Goal: Information Seeking & Learning: Check status

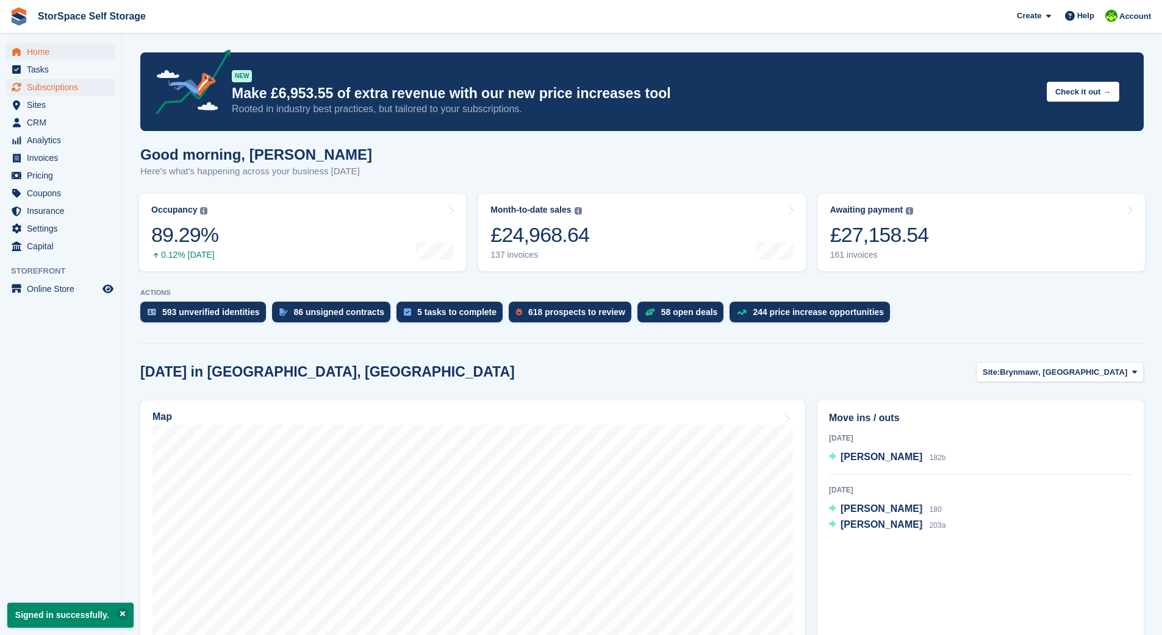
click at [59, 86] on span "Subscriptions" at bounding box center [63, 87] width 73 height 17
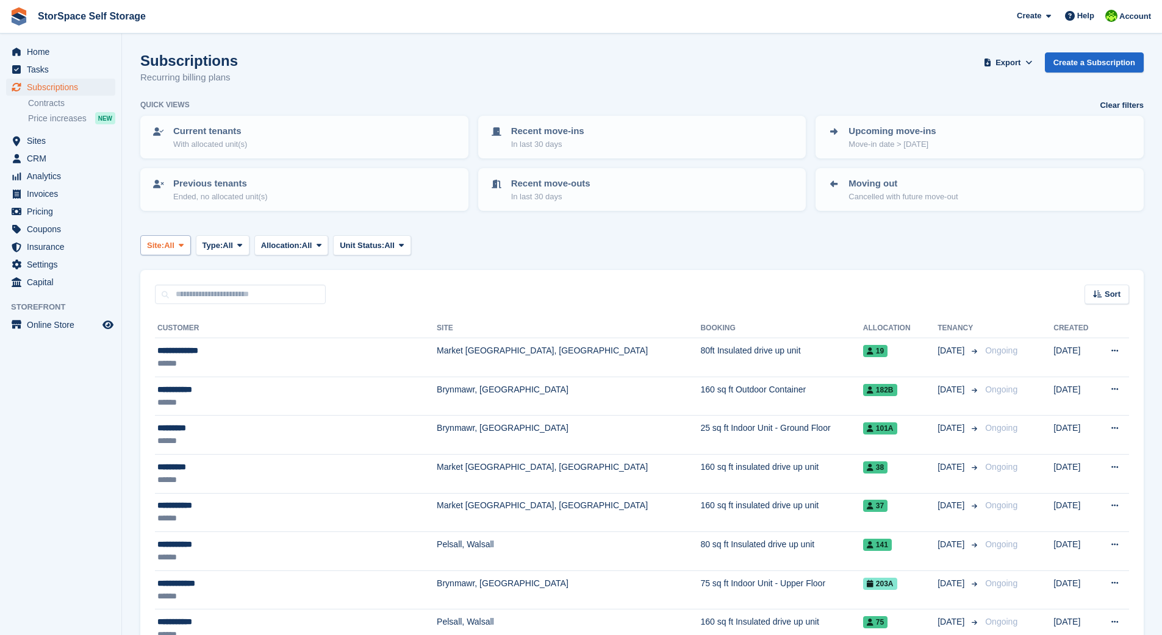
click at [174, 243] on span "All" at bounding box center [169, 246] width 10 height 12
click at [188, 293] on link "Brynmawr, [GEOGRAPHIC_DATA]" at bounding box center [266, 296] width 241 height 22
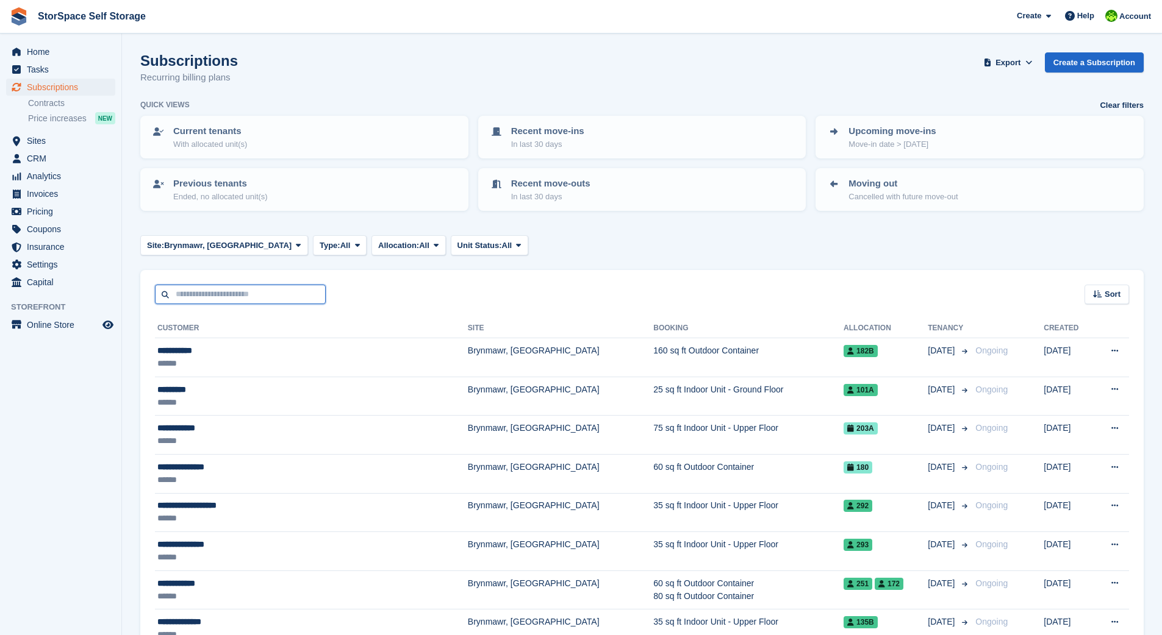
click at [238, 291] on input "text" at bounding box center [240, 295] width 171 height 20
type input "****"
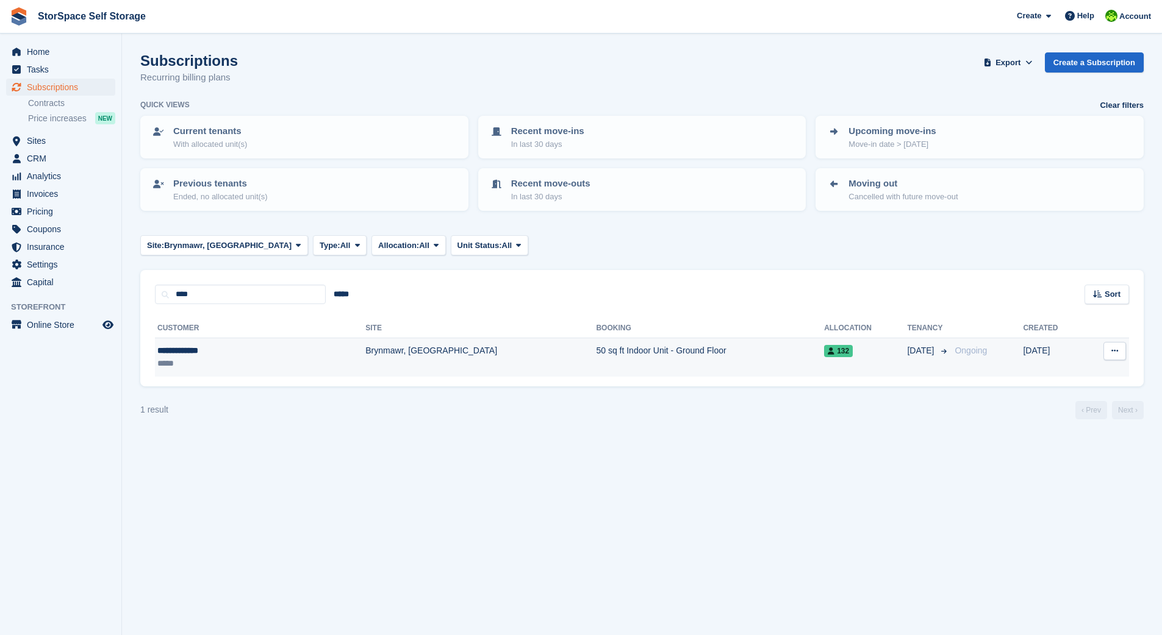
click at [365, 351] on td "Brynmawr, [GEOGRAPHIC_DATA]" at bounding box center [480, 357] width 231 height 38
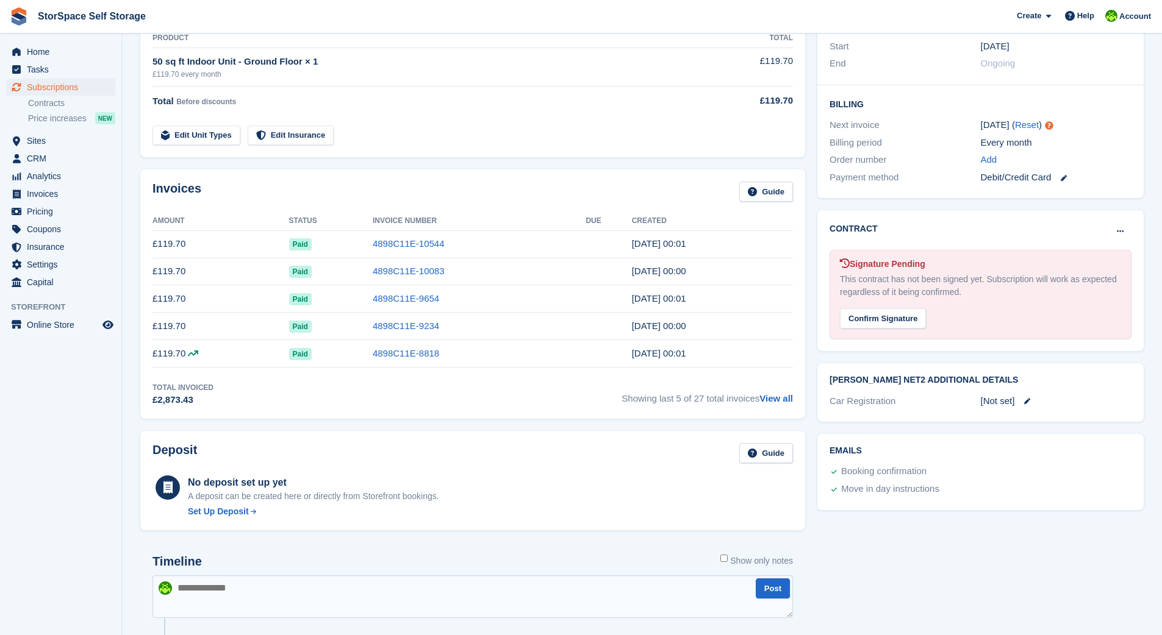
scroll to position [240, 0]
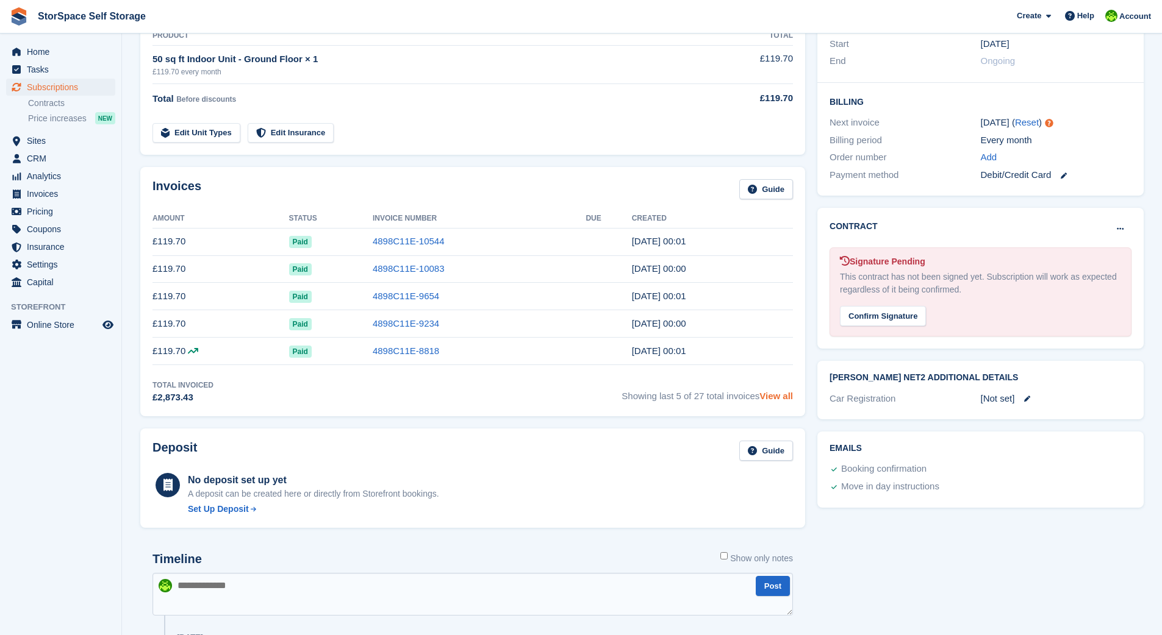
click at [770, 396] on link "View all" at bounding box center [776, 396] width 34 height 10
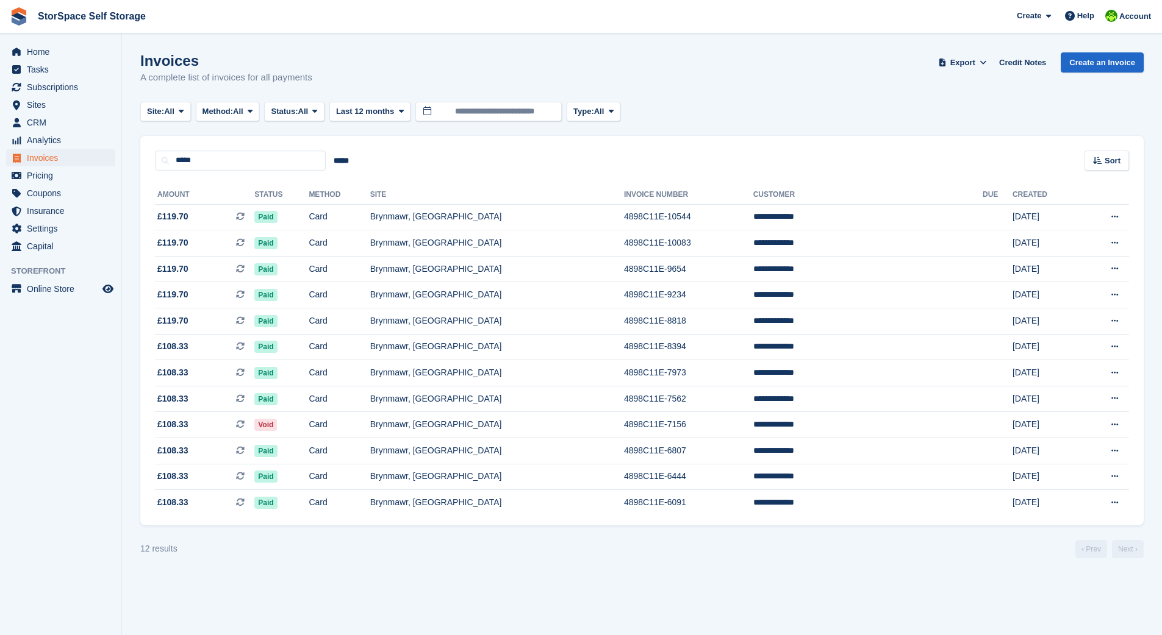
scroll to position [240, 0]
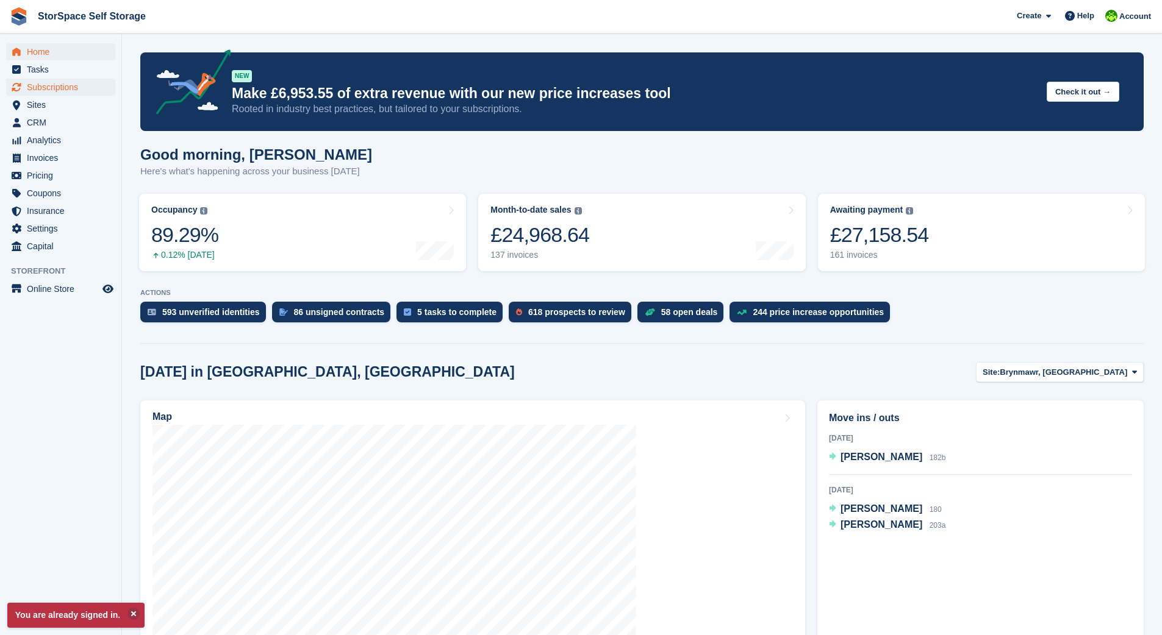
click at [81, 87] on span "Subscriptions" at bounding box center [63, 87] width 73 height 17
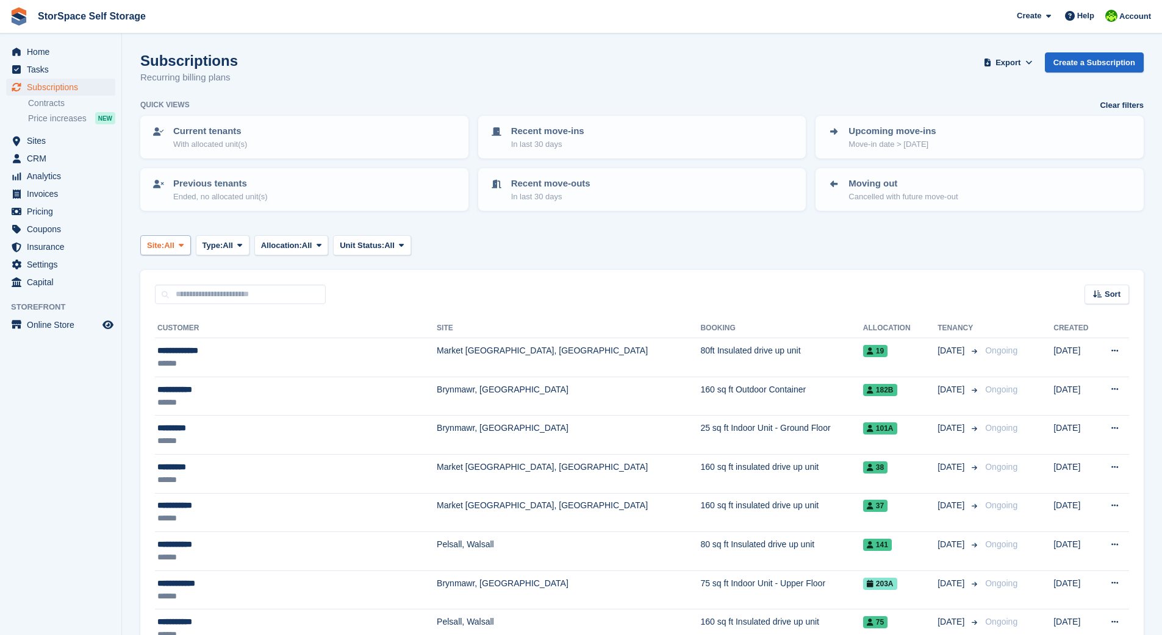
click at [164, 241] on span "Site:" at bounding box center [155, 246] width 17 height 12
click at [181, 298] on link "Brynmawr, [GEOGRAPHIC_DATA]" at bounding box center [266, 296] width 241 height 22
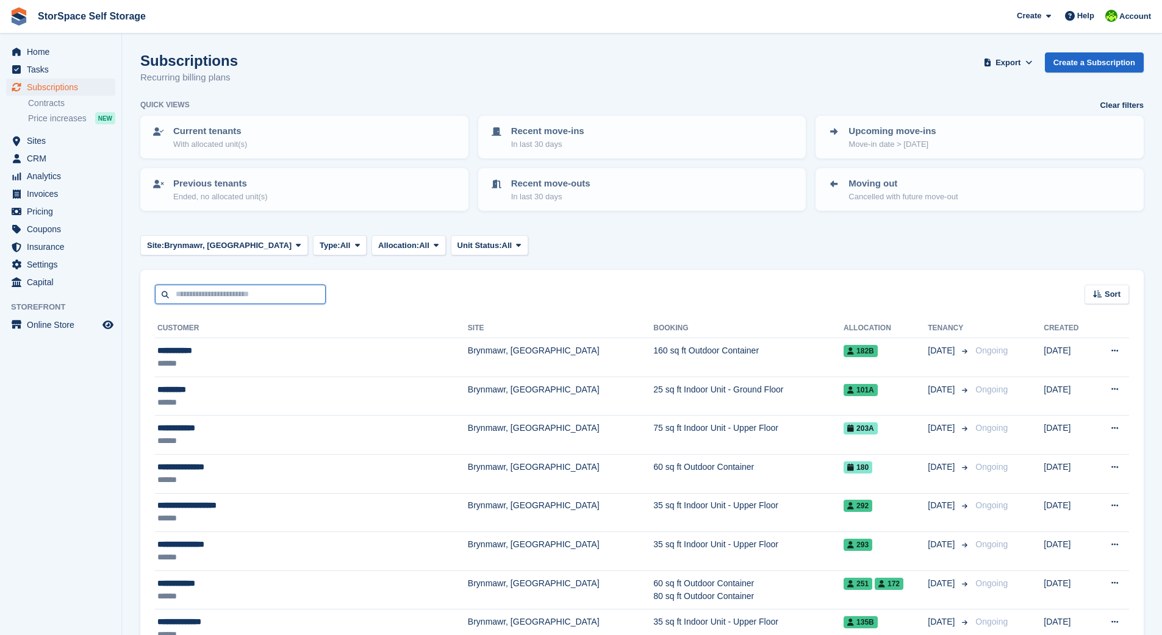
click at [298, 292] on input "text" at bounding box center [240, 295] width 171 height 20
type input "****"
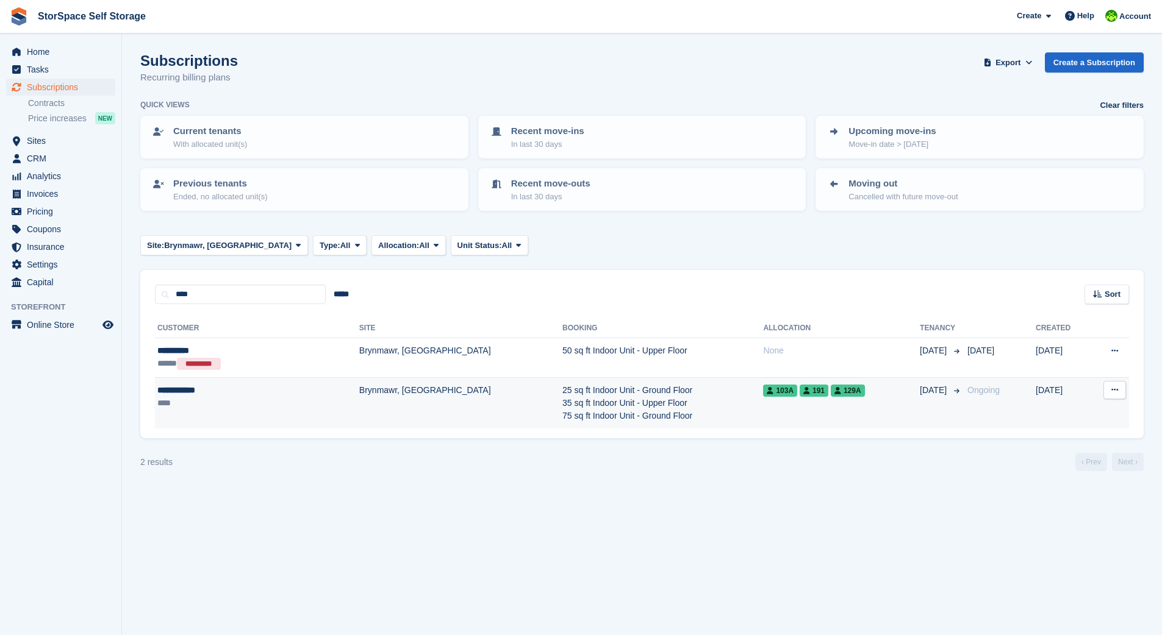
click at [359, 387] on td "Brynmawr, [GEOGRAPHIC_DATA]" at bounding box center [460, 402] width 203 height 51
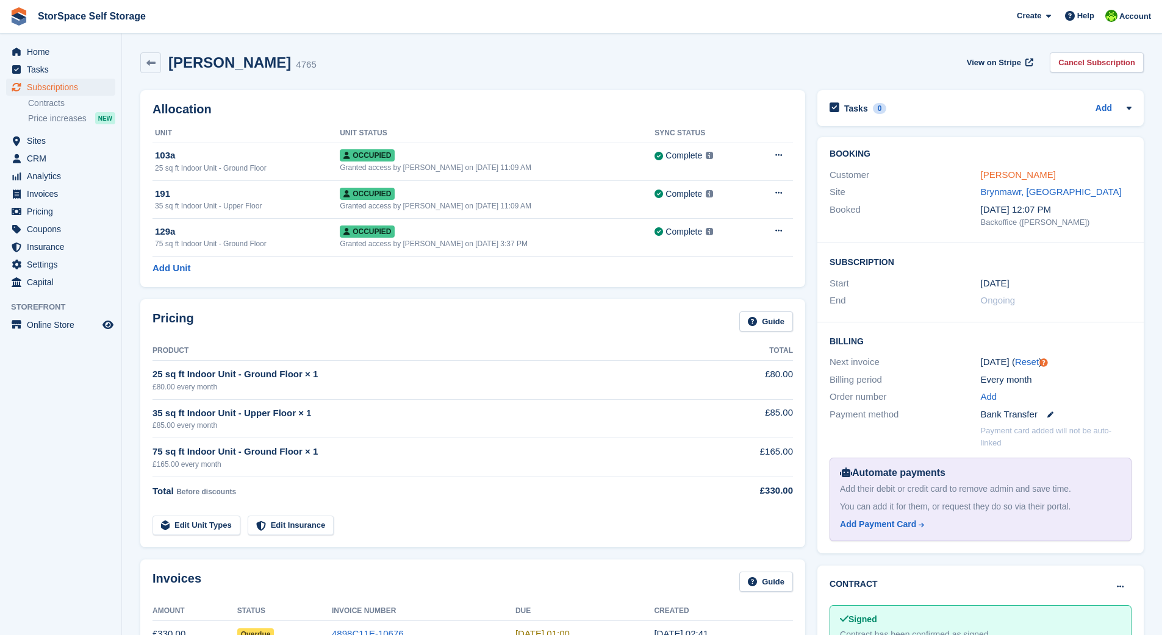
click at [1009, 175] on link "[PERSON_NAME]" at bounding box center [1018, 175] width 75 height 10
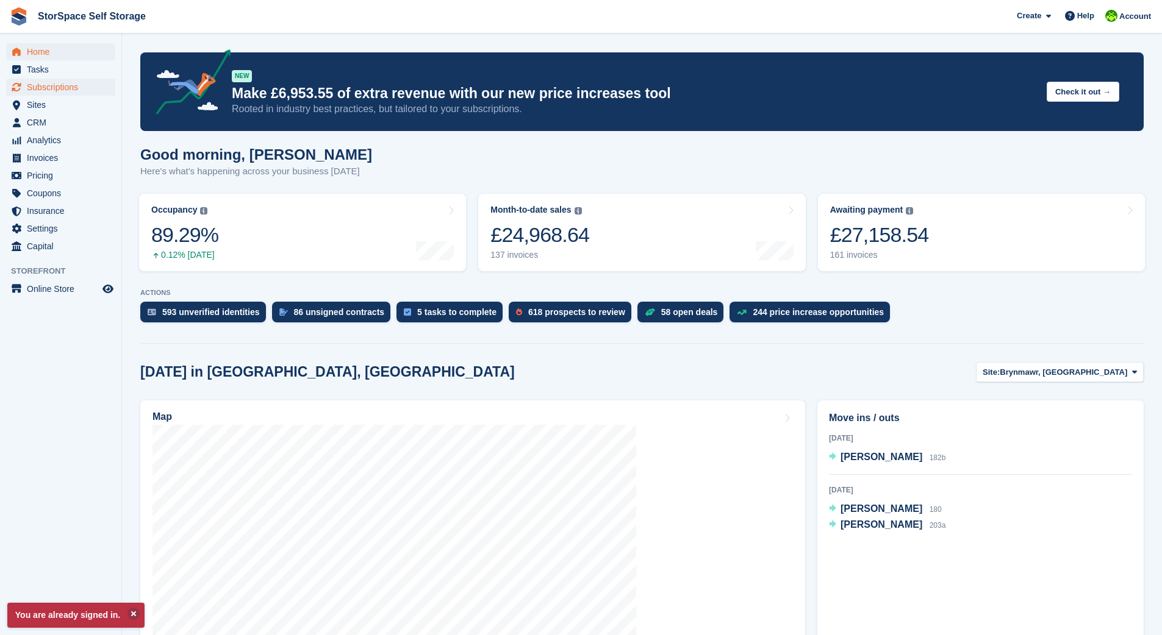
click at [83, 87] on span "Subscriptions" at bounding box center [63, 87] width 73 height 17
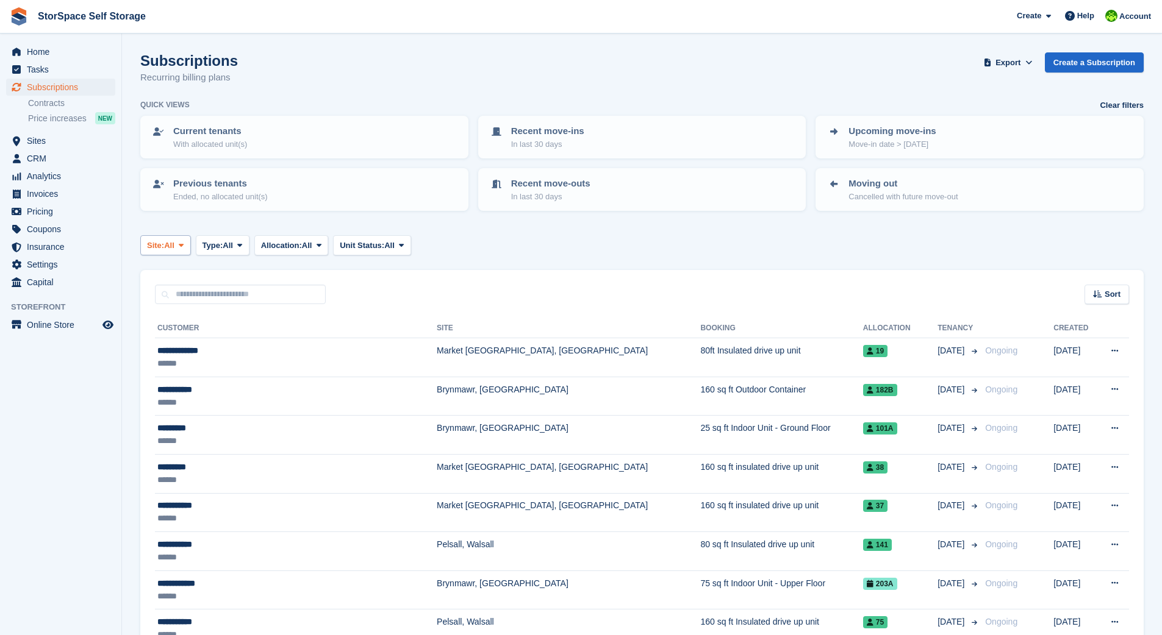
click at [169, 240] on span "All" at bounding box center [169, 246] width 10 height 12
click at [227, 292] on link "Brynmawr, [GEOGRAPHIC_DATA]" at bounding box center [266, 296] width 241 height 22
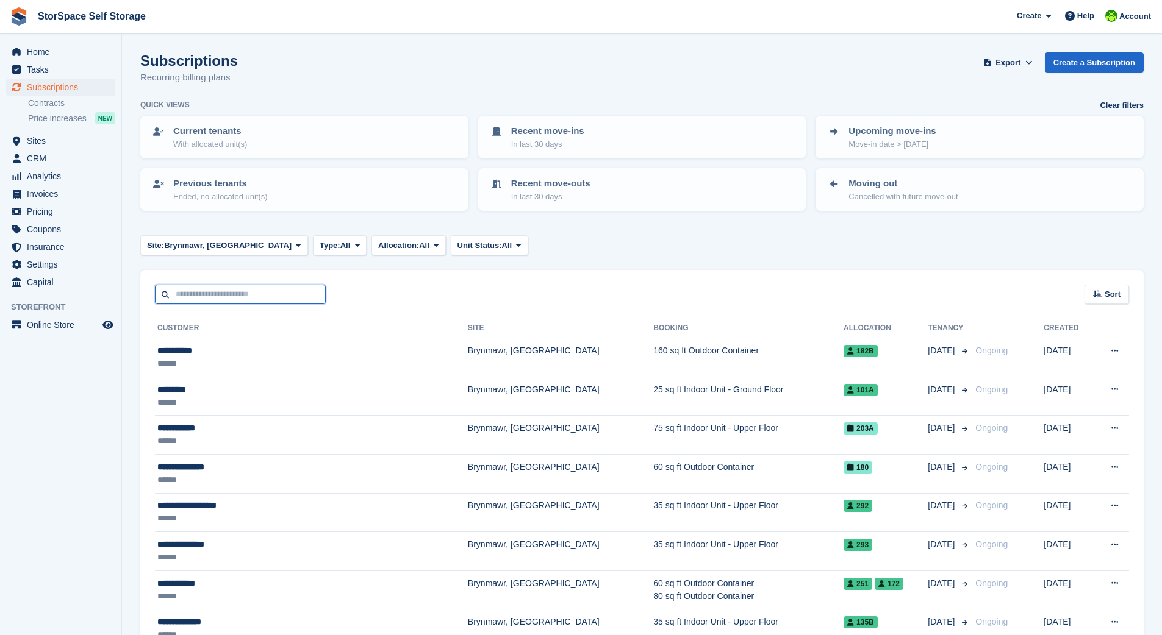
click at [272, 291] on input "text" at bounding box center [240, 295] width 171 height 20
type input "******"
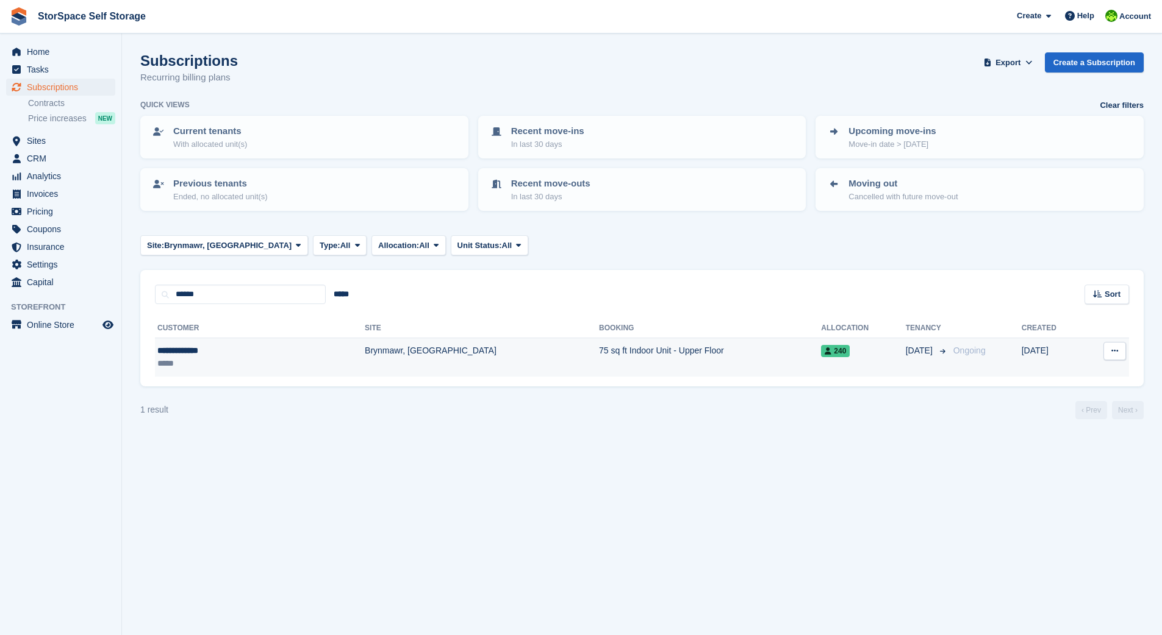
click at [448, 356] on td "Brynmawr, [GEOGRAPHIC_DATA]" at bounding box center [482, 357] width 234 height 38
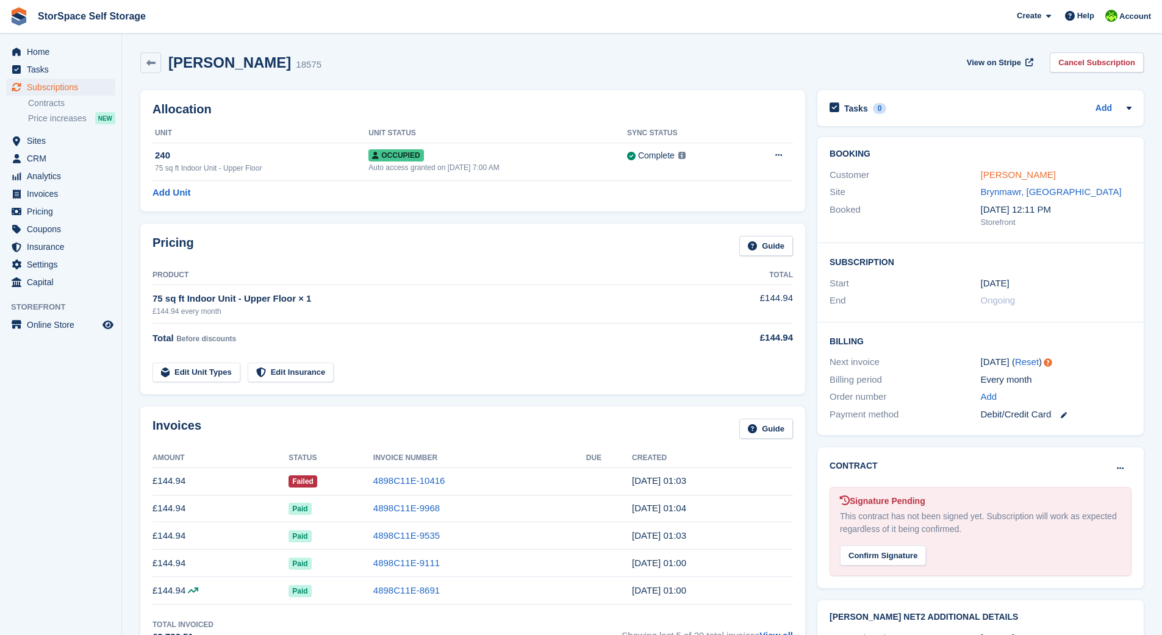
click at [1026, 173] on link "Olivia Bishop" at bounding box center [1018, 175] width 75 height 10
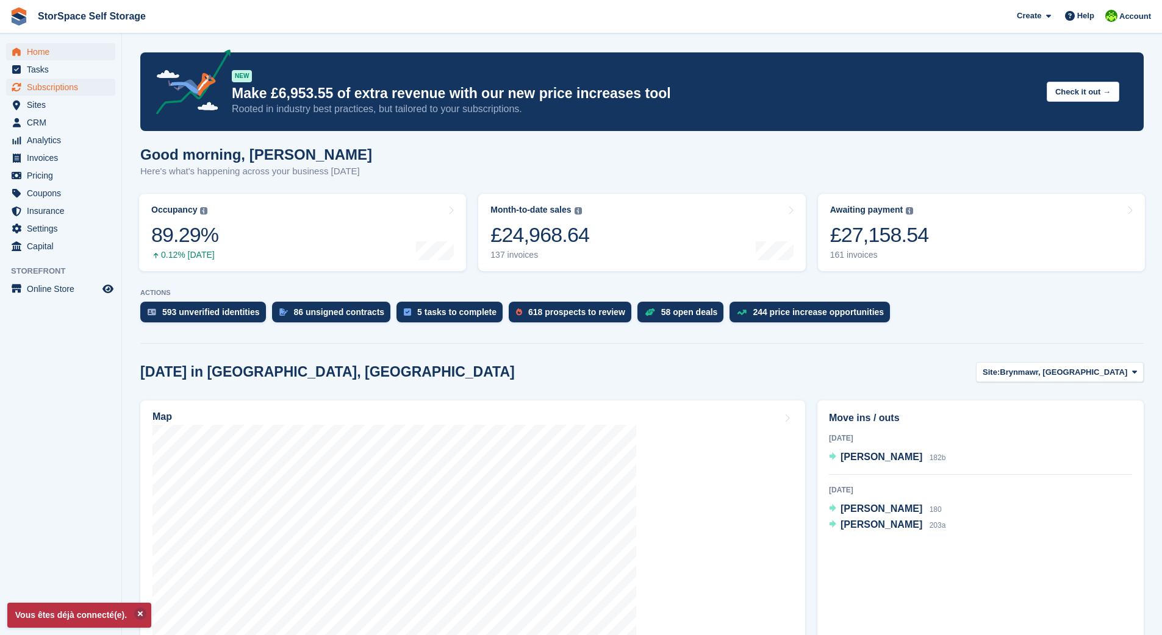
click at [57, 87] on span "Subscriptions" at bounding box center [63, 87] width 73 height 17
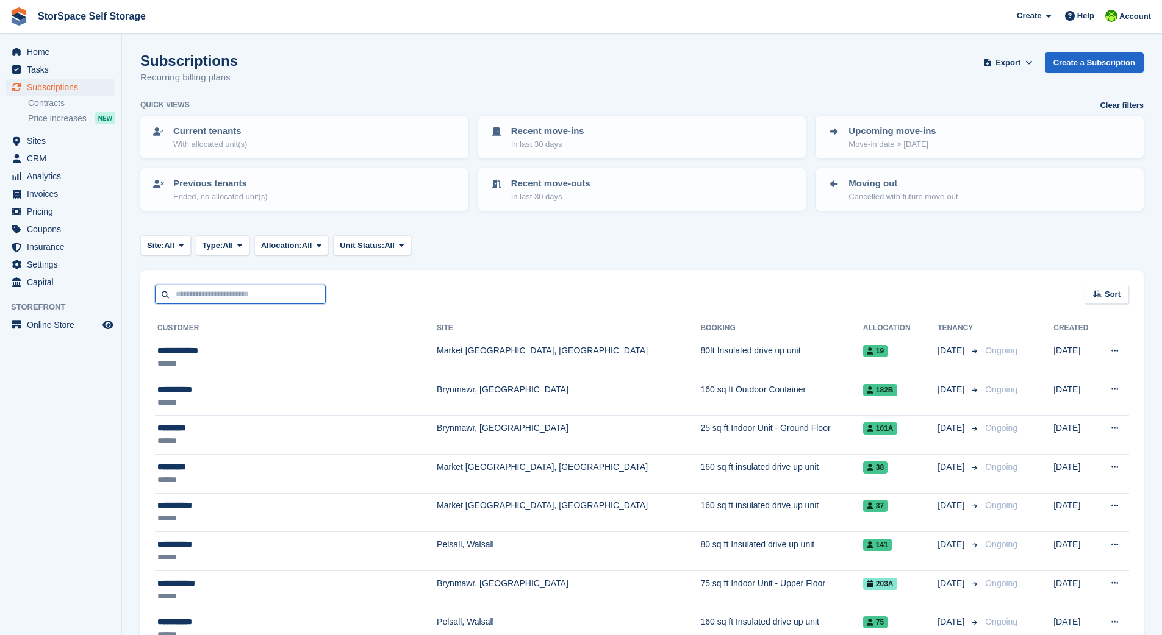
click at [225, 295] on input "text" at bounding box center [240, 295] width 171 height 20
click at [174, 244] on span "All" at bounding box center [169, 246] width 10 height 12
click at [182, 290] on link "Brynmawr, [GEOGRAPHIC_DATA]" at bounding box center [266, 296] width 241 height 22
click at [182, 235] on div at bounding box center [641, 235] width 1003 height 0
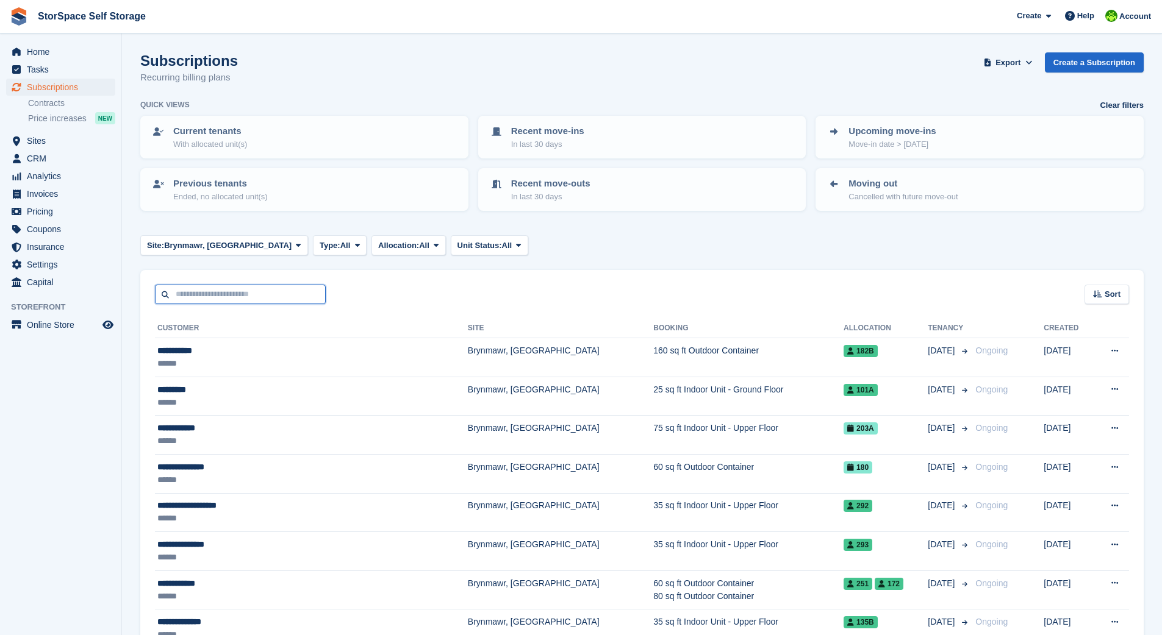
click at [234, 292] on input "text" at bounding box center [240, 295] width 171 height 20
type input "******"
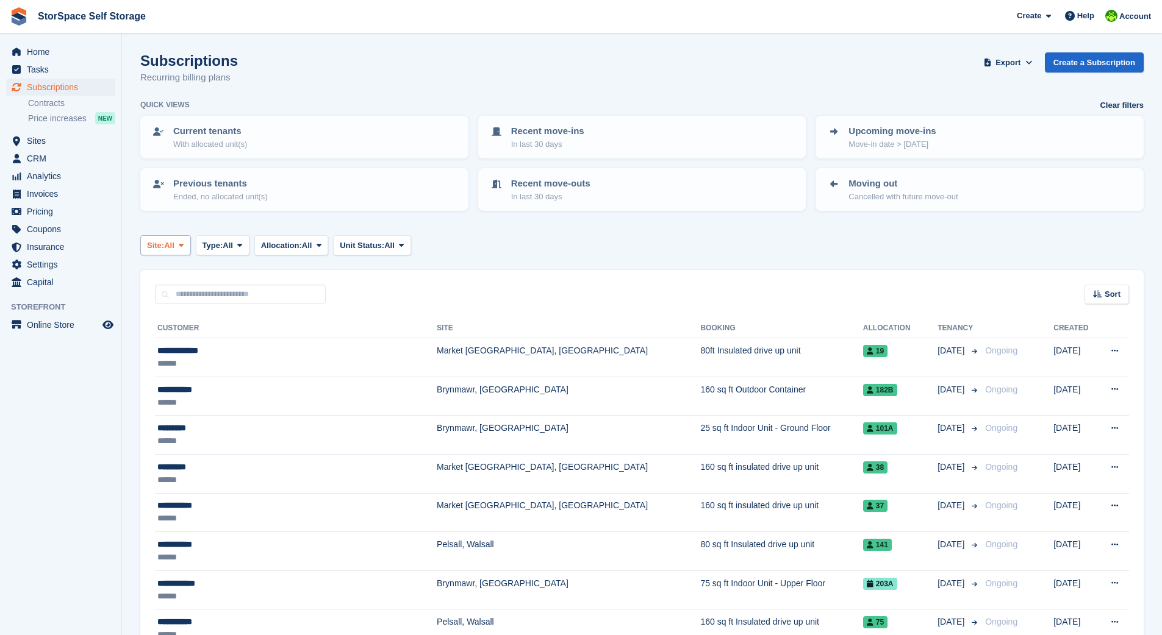
click at [171, 243] on span "All" at bounding box center [169, 246] width 10 height 12
click at [202, 292] on link "Brynmawr, [GEOGRAPHIC_DATA]" at bounding box center [266, 296] width 241 height 22
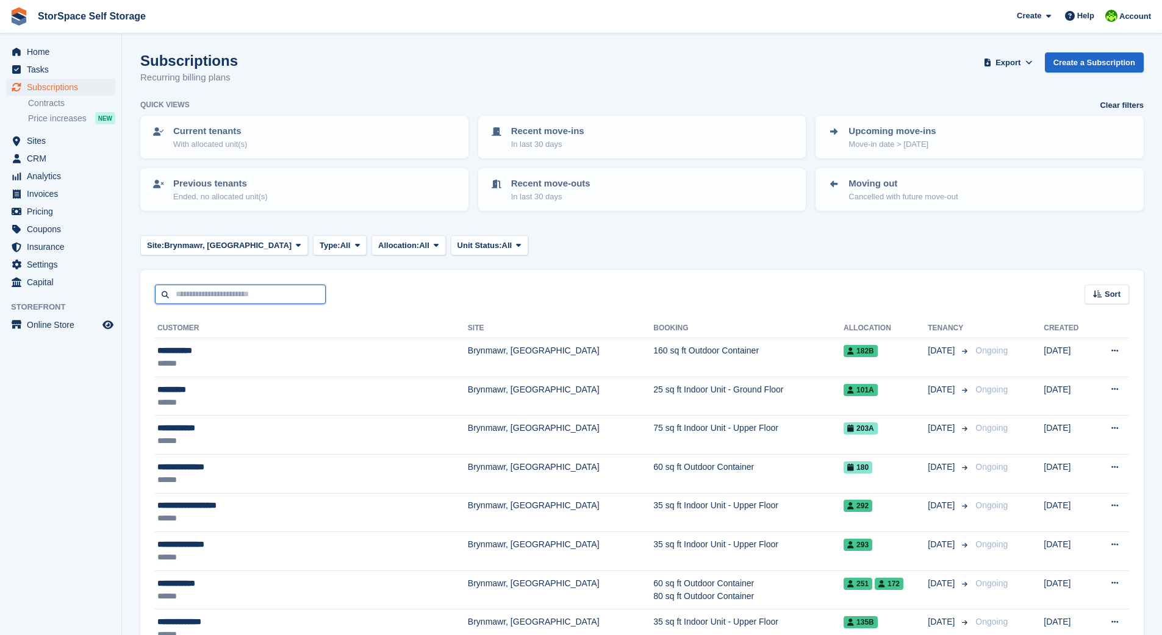
click at [259, 293] on input "text" at bounding box center [240, 295] width 171 height 20
type input "****"
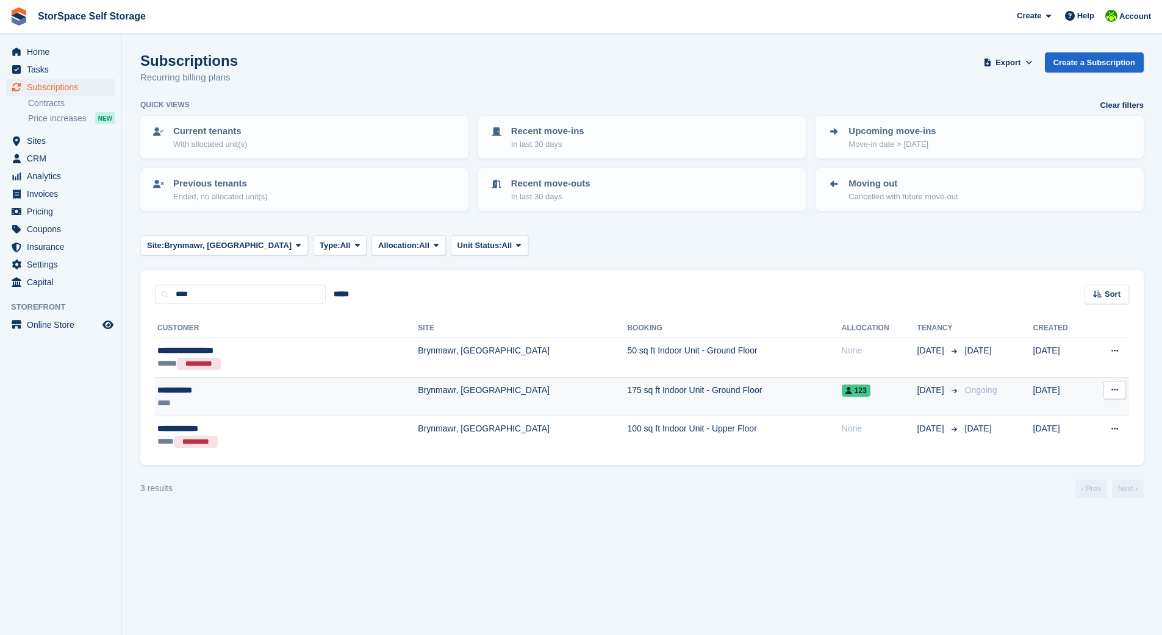
click at [418, 389] on td "Brynmawr, [GEOGRAPHIC_DATA]" at bounding box center [522, 396] width 209 height 39
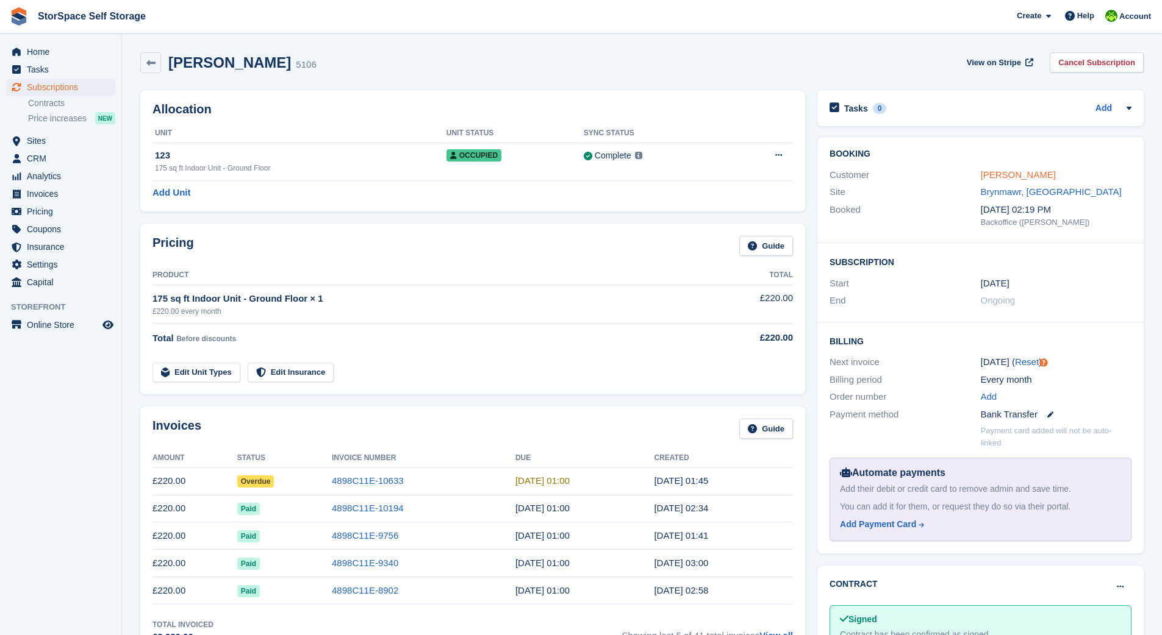
click at [1011, 173] on link "[PERSON_NAME]" at bounding box center [1018, 175] width 75 height 10
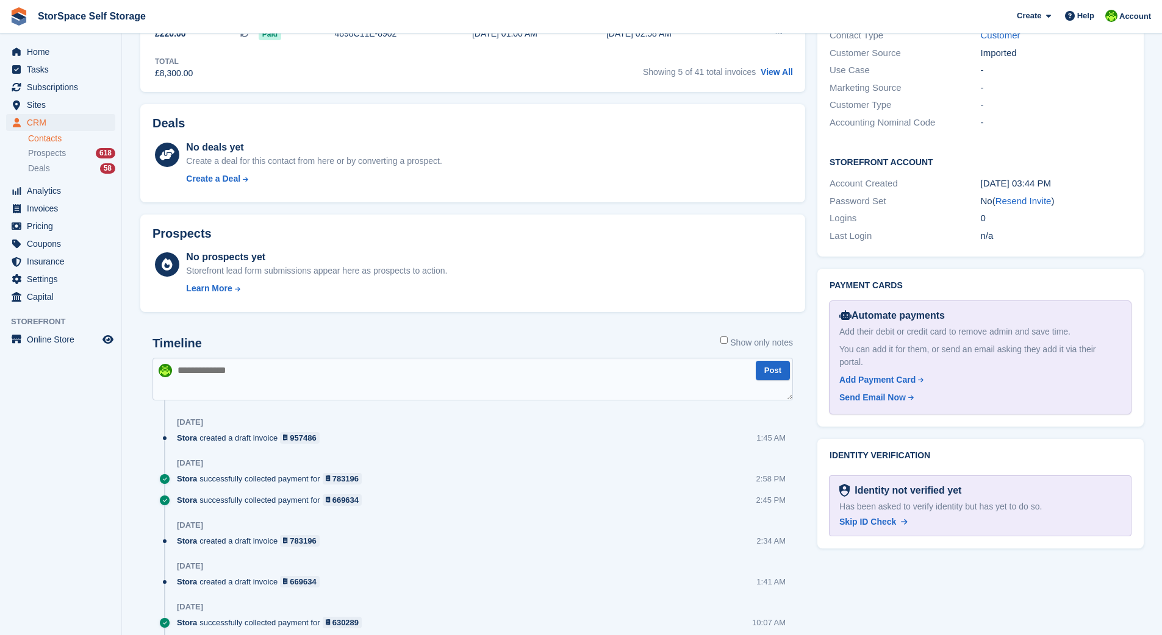
scroll to position [486, 0]
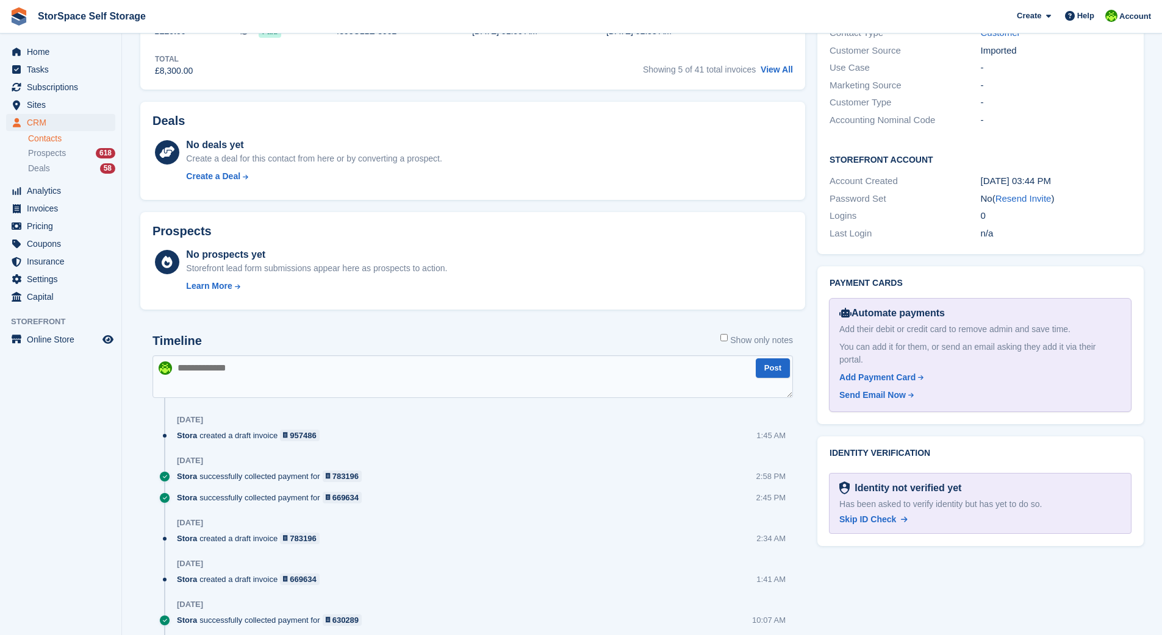
click at [343, 376] on textarea at bounding box center [472, 377] width 640 height 43
type textarea "**********"
click at [772, 367] on button "Post" at bounding box center [773, 369] width 34 height 20
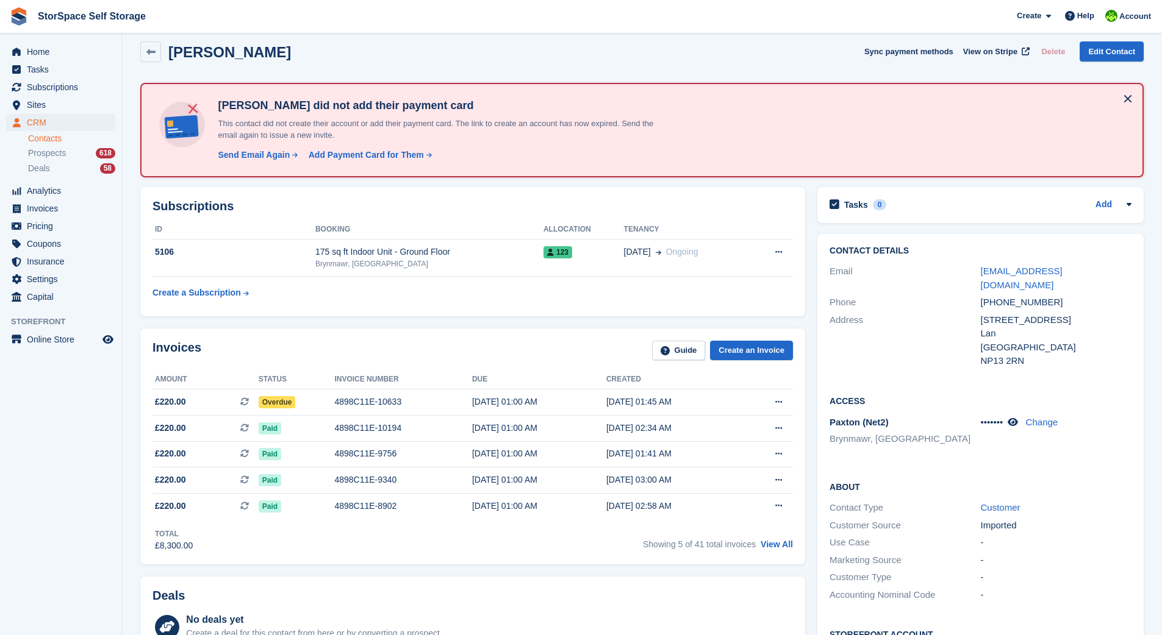
scroll to position [0, 0]
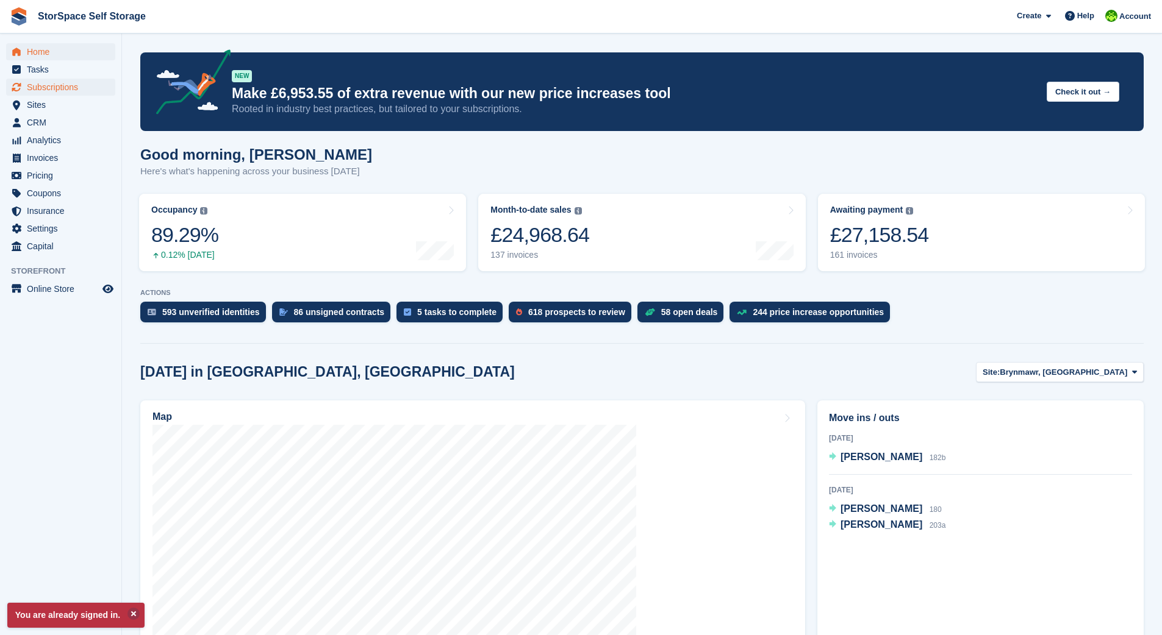
click at [62, 87] on span "Subscriptions" at bounding box center [63, 87] width 73 height 17
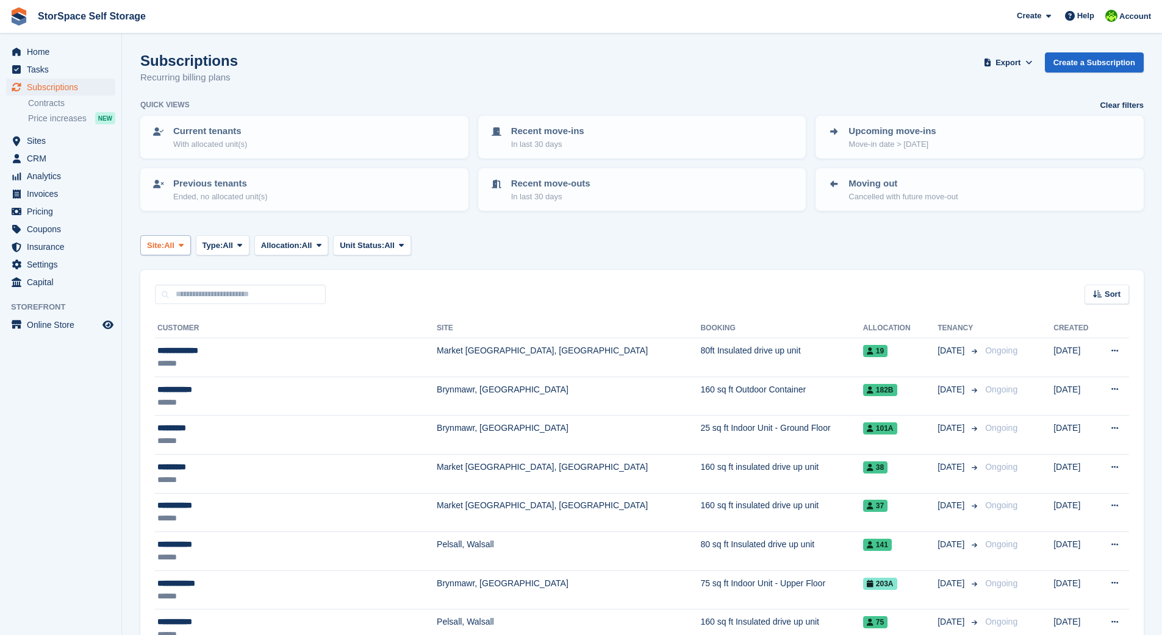
click at [179, 242] on button "Site: All" at bounding box center [165, 245] width 51 height 20
click at [206, 293] on link "Brynmawr, [GEOGRAPHIC_DATA]" at bounding box center [266, 296] width 241 height 22
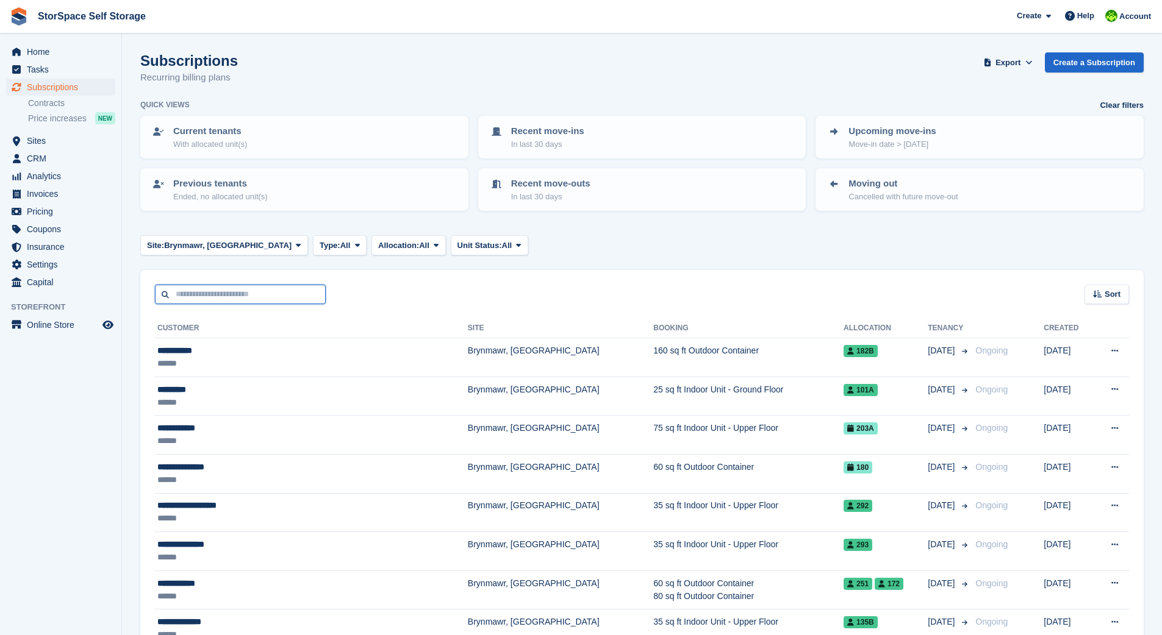
click at [282, 291] on input "text" at bounding box center [240, 295] width 171 height 20
type input "******"
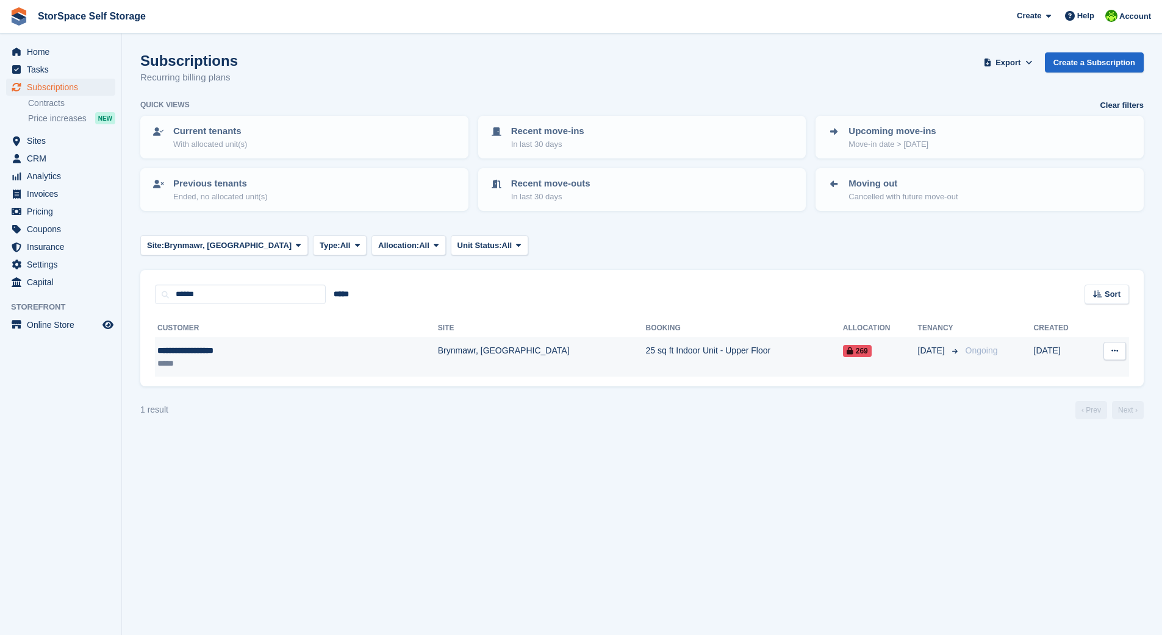
click at [293, 357] on div "*****" at bounding box center [245, 363] width 177 height 13
